Goal: Information Seeking & Learning: Learn about a topic

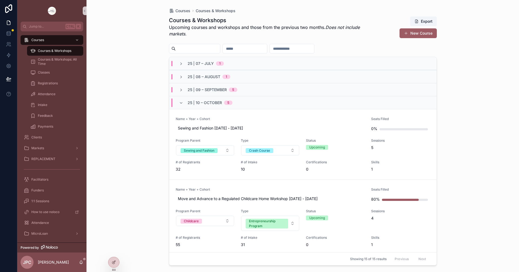
click at [178, 103] on div "25 | 10 – [DATE]" at bounding box center [205, 102] width 66 height 9
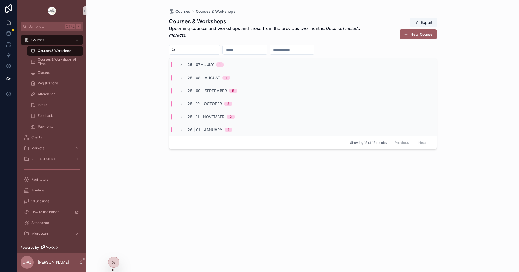
click at [180, 91] on icon "scrollable content" at bounding box center [181, 91] width 4 height 4
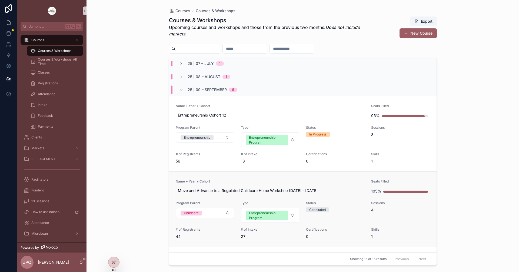
click at [252, 182] on span "Name + Year + Cohort" at bounding box center [270, 181] width 189 height 4
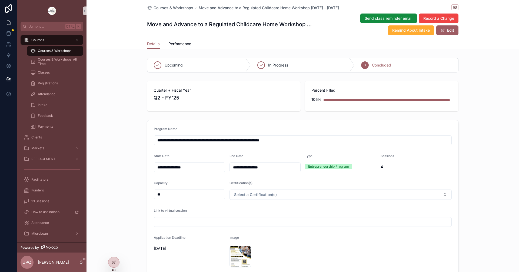
drag, startPoint x: 197, startPoint y: 9, endPoint x: 358, endPoint y: 8, distance: 161.3
click at [358, 8] on div "Courses & Workshops Move and Advance to a Regulated Childcare Home Workshop [DA…" at bounding box center [302, 7] width 311 height 7
copy span "Move and Advance to a Regulated Childcare Home Workshop [DATE] - [DATE]"
